Goal: Contribute content

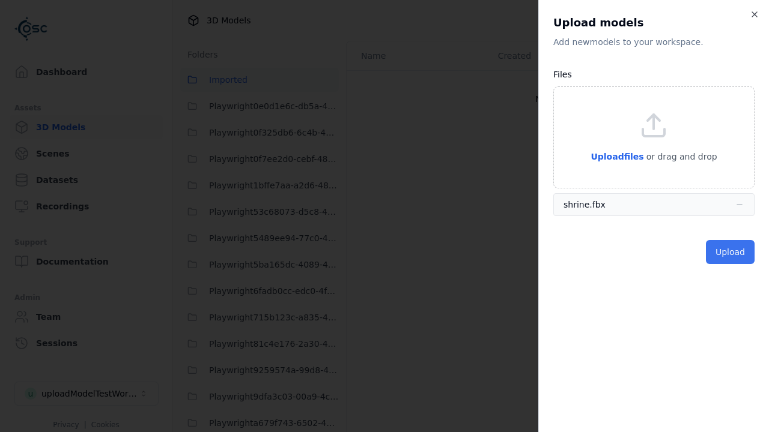
click at [731, 252] on button "Upload" at bounding box center [730, 252] width 49 height 24
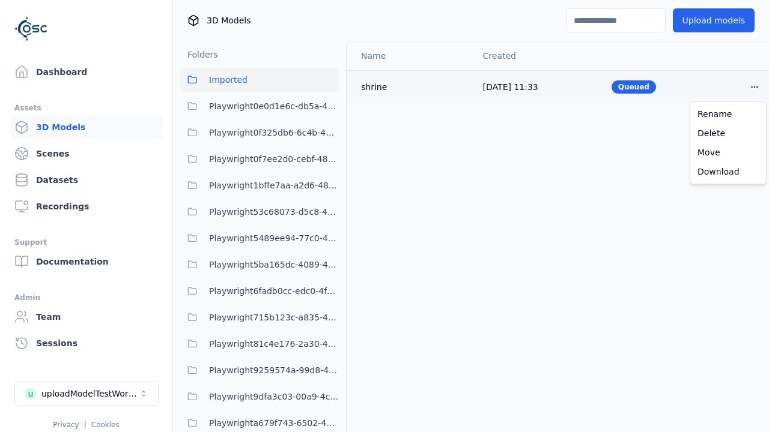
click at [754, 86] on html "Support Dashboard Assets 3D Models Scenes Datasets Recordings Support Documenta…" at bounding box center [384, 216] width 769 height 432
click at [728, 133] on div "Delete" at bounding box center [727, 133] width 71 height 19
